Goal: Information Seeking & Learning: Learn about a topic

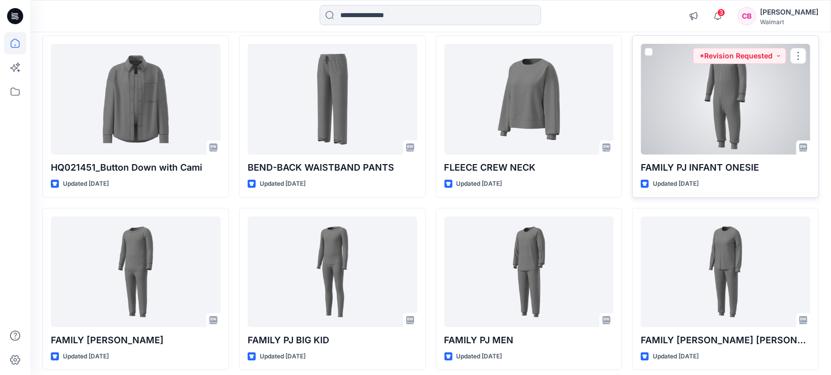
scroll to position [2514, 0]
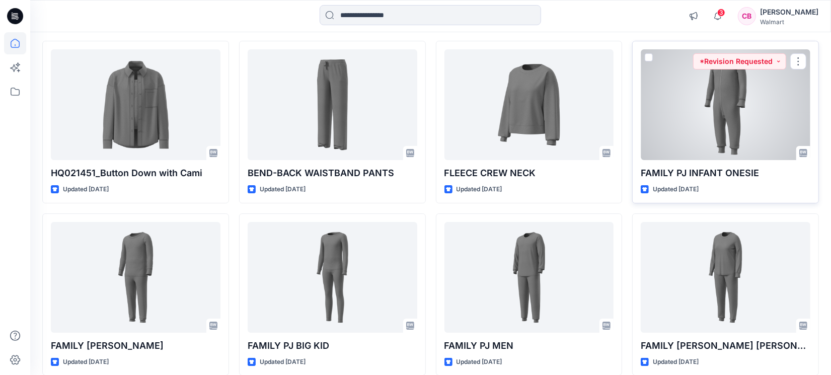
click at [715, 129] on div at bounding box center [726, 104] width 170 height 111
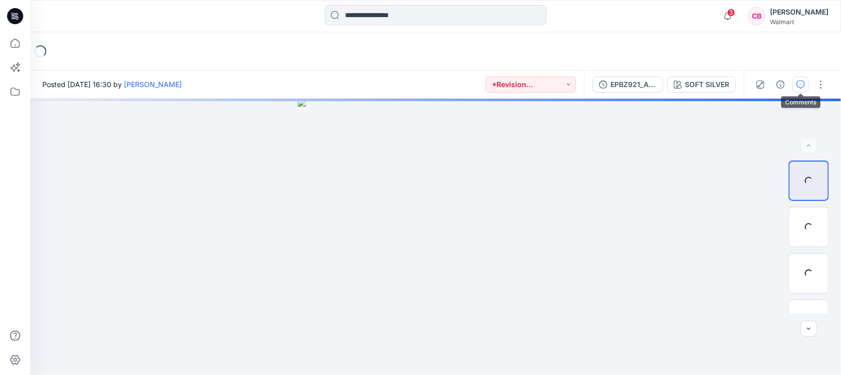
click at [804, 82] on icon "button" at bounding box center [800, 85] width 8 height 8
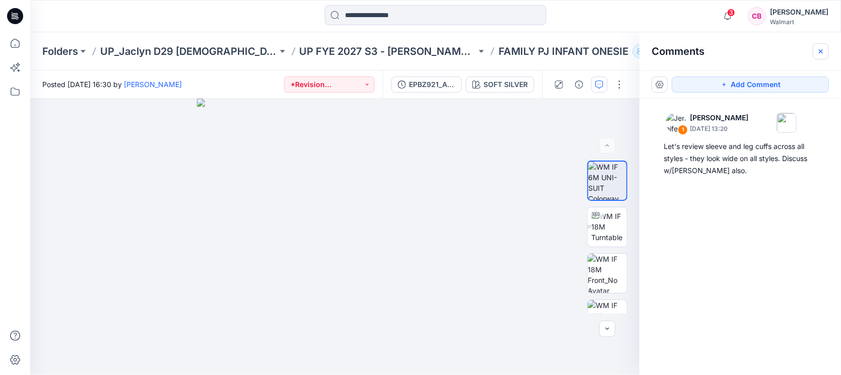
click at [820, 51] on icon "button" at bounding box center [820, 51] width 4 height 4
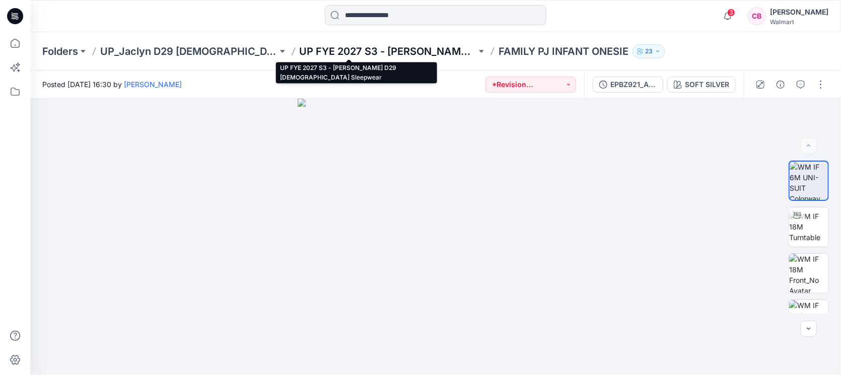
click at [404, 50] on p "UP FYE 2027 S3 - [PERSON_NAME] D29 [DEMOGRAPHIC_DATA] Sleepwear" at bounding box center [387, 51] width 177 height 14
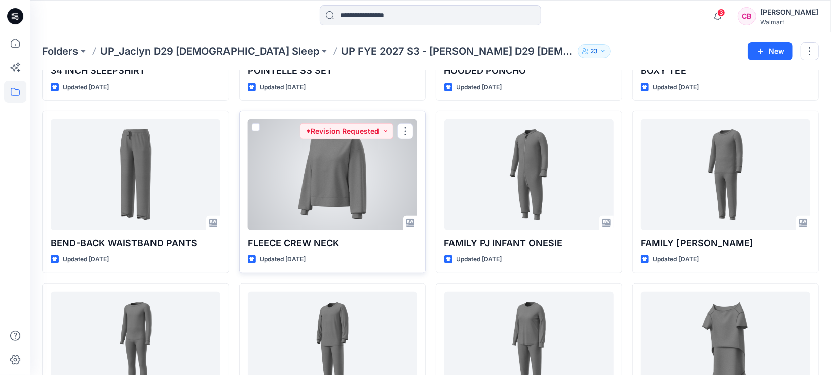
scroll to position [481, 0]
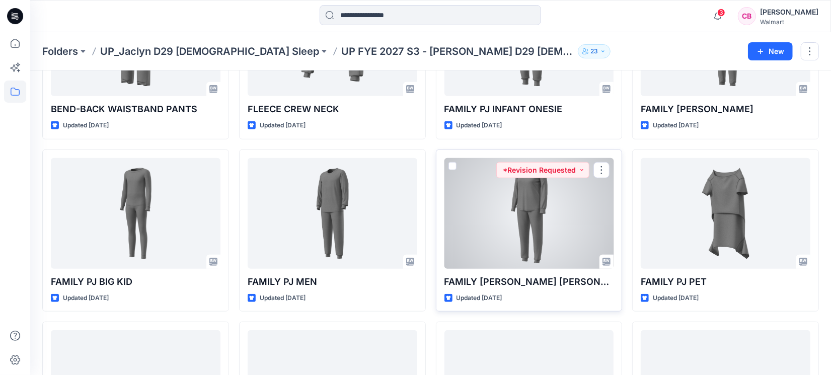
click at [507, 225] on div at bounding box center [529, 213] width 170 height 111
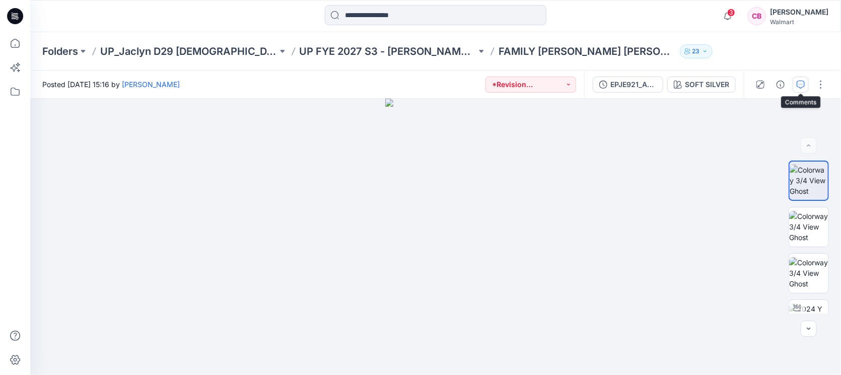
click at [804, 83] on icon "button" at bounding box center [800, 85] width 8 height 8
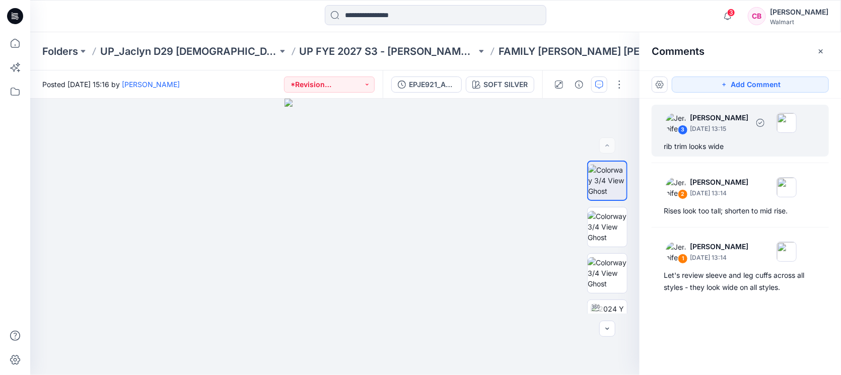
click at [685, 153] on div "3 [PERSON_NAME] [DATE] 13:15 rib trim looks wide" at bounding box center [739, 131] width 177 height 52
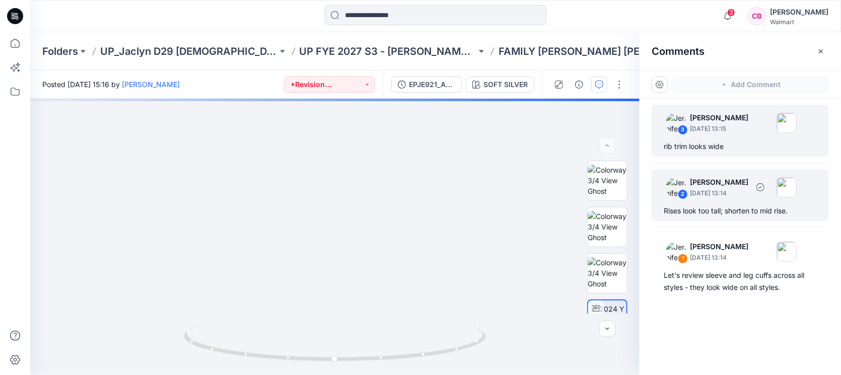
click at [732, 194] on p "[DATE] 13:14" at bounding box center [719, 193] width 58 height 10
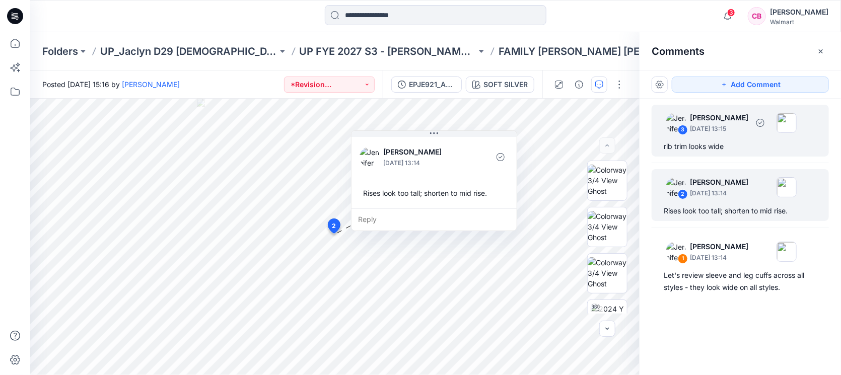
click at [729, 149] on div "rib trim looks wide" at bounding box center [739, 146] width 153 height 12
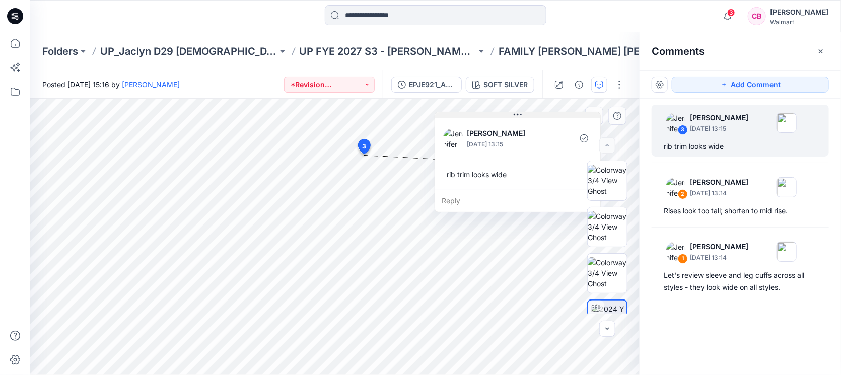
drag, startPoint x: 456, startPoint y: 159, endPoint x: 532, endPoint y: 117, distance: 86.7
click at [532, 117] on button at bounding box center [517, 115] width 165 height 6
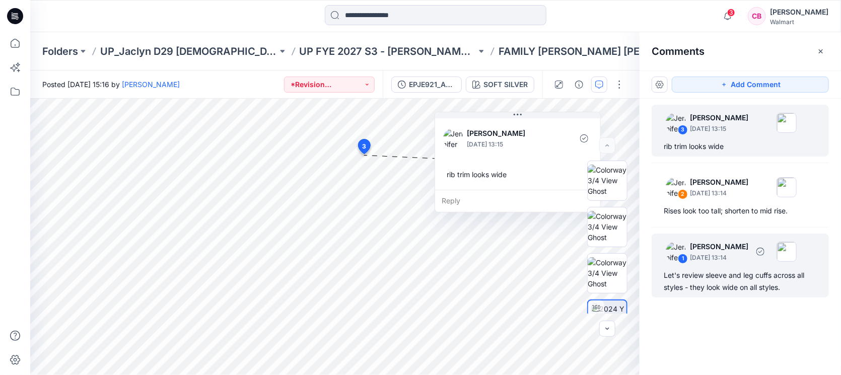
click at [757, 292] on div "Let's review sleeve and leg cuffs across all styles - they look wide on all sty…" at bounding box center [739, 281] width 153 height 24
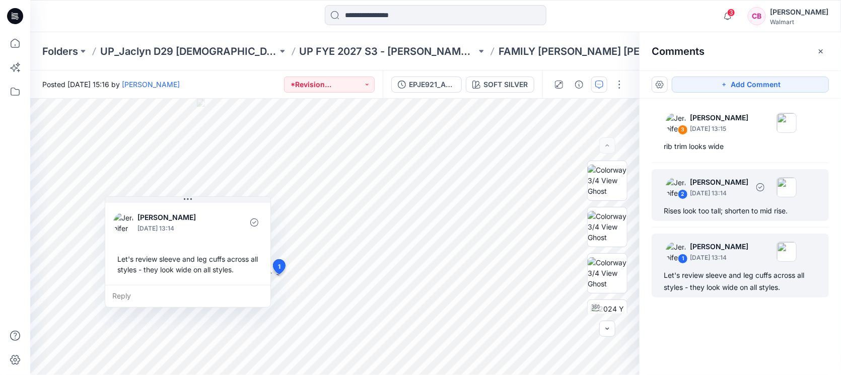
click at [709, 191] on p "[DATE] 13:14" at bounding box center [719, 193] width 58 height 10
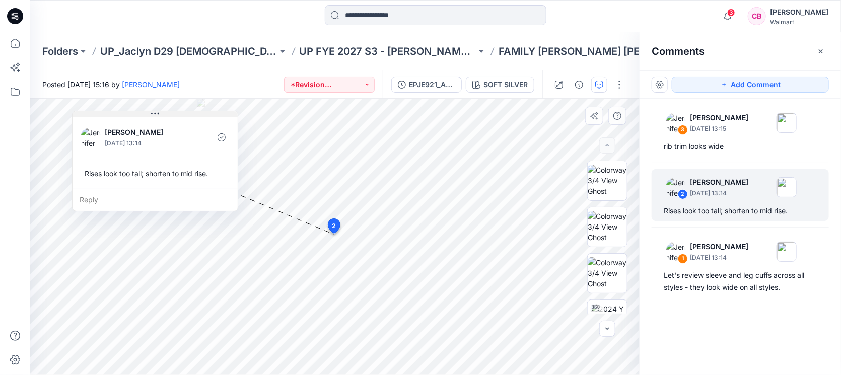
drag, startPoint x: 465, startPoint y: 132, endPoint x: 186, endPoint y: 116, distance: 279.3
click at [186, 116] on button at bounding box center [154, 114] width 165 height 6
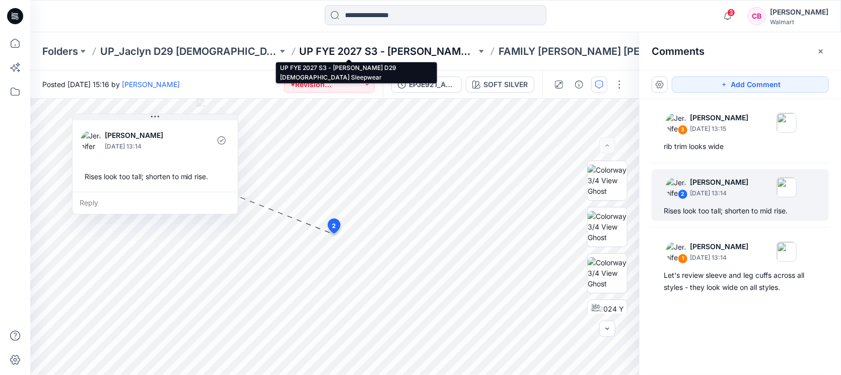
click at [377, 47] on p "UP FYE 2027 S3 - [PERSON_NAME] D29 [DEMOGRAPHIC_DATA] Sleepwear" at bounding box center [387, 51] width 177 height 14
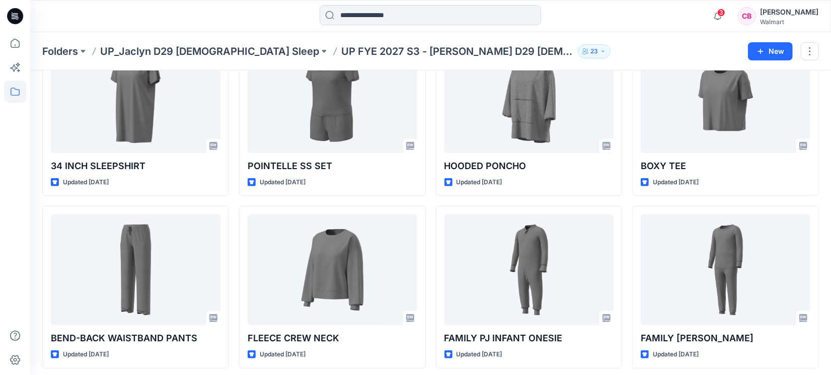
scroll to position [440, 0]
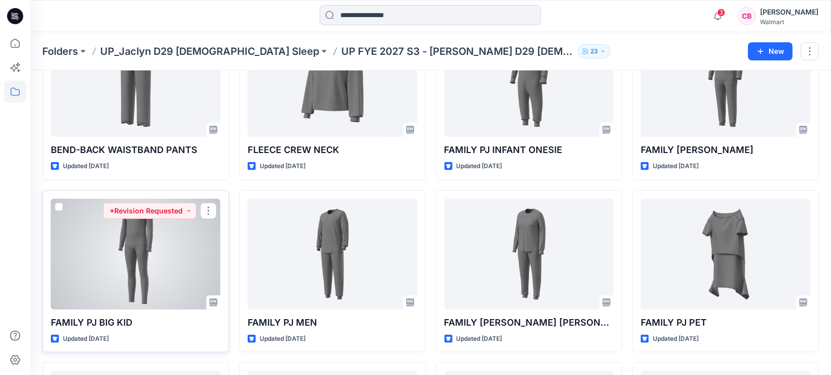
click at [111, 257] on div at bounding box center [136, 254] width 170 height 111
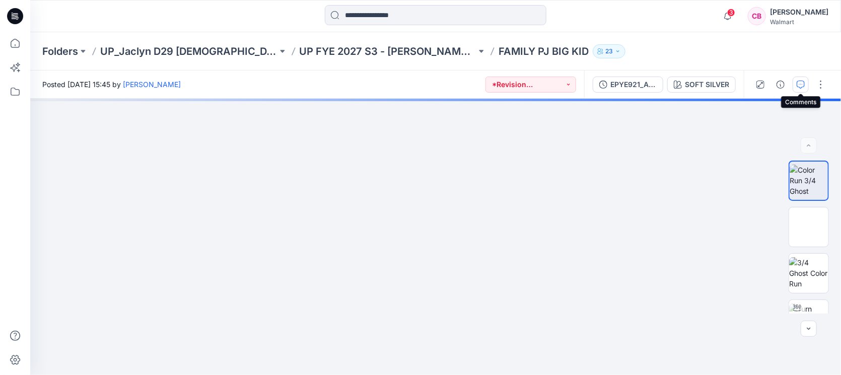
click at [805, 89] on button "button" at bounding box center [800, 85] width 16 height 16
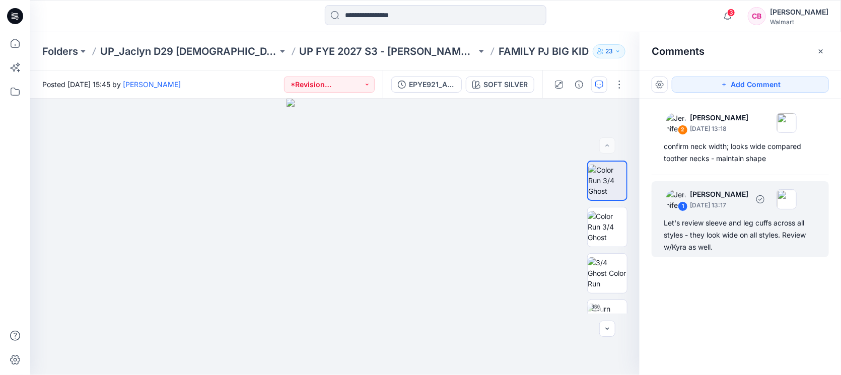
click at [715, 227] on div "Let's review sleeve and leg cuffs across all styles - they look wide on all sty…" at bounding box center [739, 235] width 153 height 36
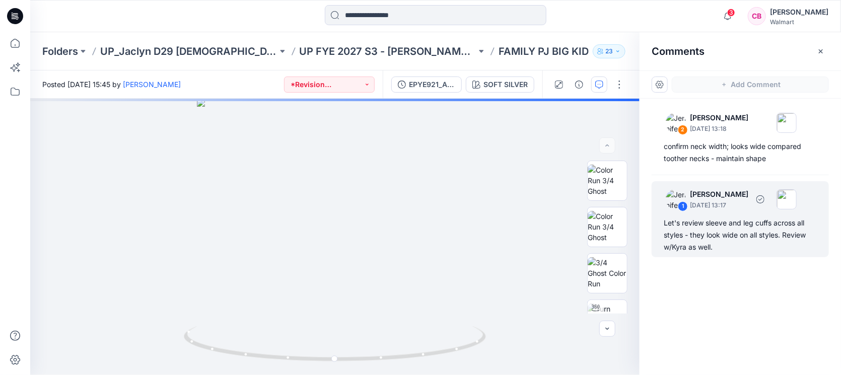
click at [736, 227] on div "Let's review sleeve and leg cuffs across all styles - they look wide on all sty…" at bounding box center [739, 235] width 153 height 36
click at [739, 233] on div "Let's review sleeve and leg cuffs across all styles - they look wide on all sty…" at bounding box center [739, 235] width 153 height 36
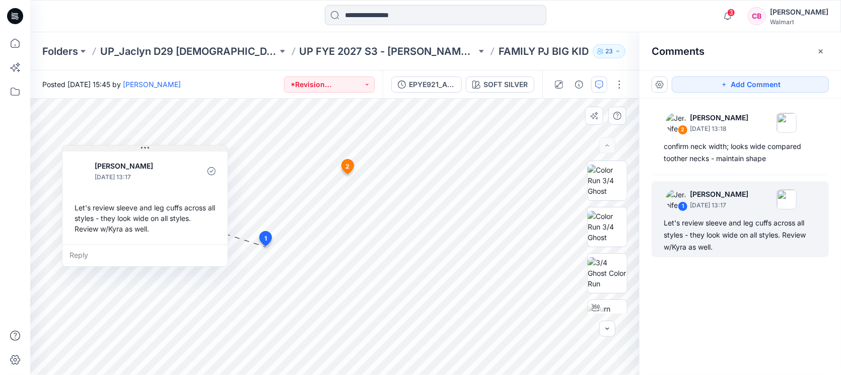
drag, startPoint x: 369, startPoint y: 255, endPoint x: 191, endPoint y: 149, distance: 207.0
click at [191, 149] on button at bounding box center [144, 148] width 165 height 6
